Goal: Transaction & Acquisition: Purchase product/service

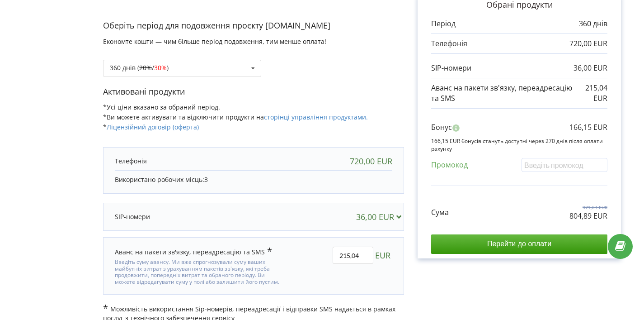
scroll to position [99, 0]
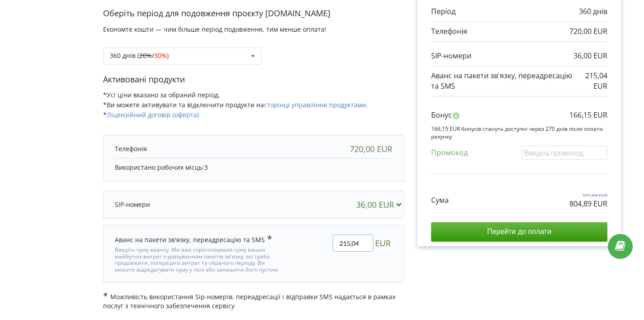
drag, startPoint x: 358, startPoint y: 243, endPoint x: 331, endPoint y: 242, distance: 27.6
click at [331, 242] on div "215,04 EUR" at bounding box center [344, 253] width 109 height 51
type input "0"
click at [495, 300] on div "Деталі рахунку на оплату Оберіть період для подовження проєкту [DOMAIN_NAME] Ек…" at bounding box center [321, 129] width 625 height 361
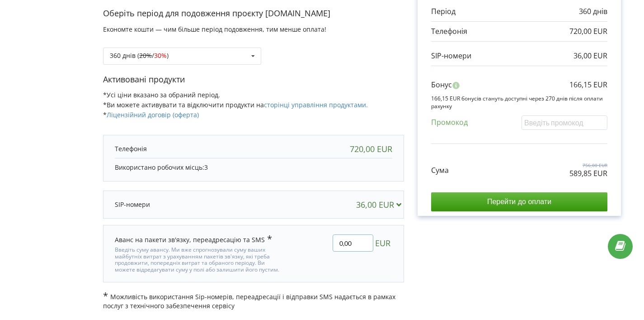
click at [342, 242] on input "0,00" at bounding box center [353, 242] width 41 height 17
type input "240,15"
click at [506, 271] on div "Деталі рахунку на оплату Оберіть період для подовження проєкту [DOMAIN_NAME] Ек…" at bounding box center [321, 129] width 625 height 361
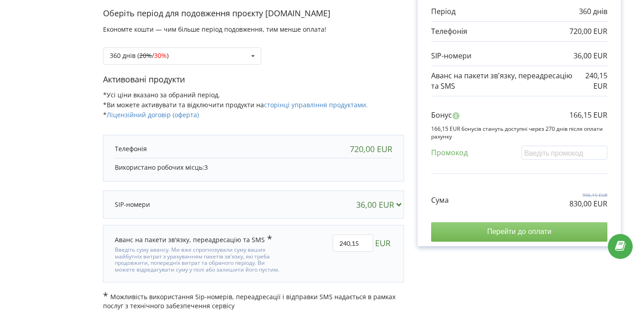
click at [478, 231] on input "Перейти до оплати" at bounding box center [519, 231] width 176 height 19
